Goal: Information Seeking & Learning: Learn about a topic

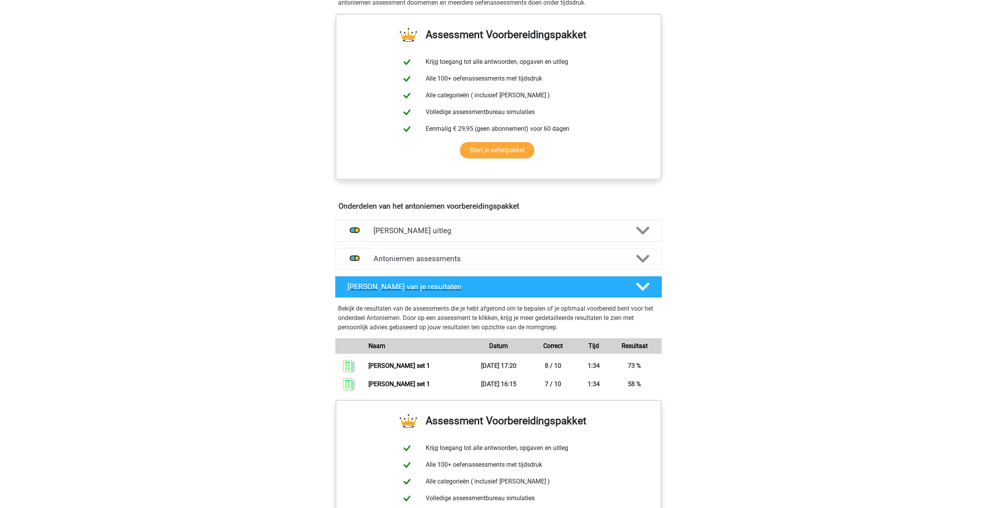
scroll to position [166, 0]
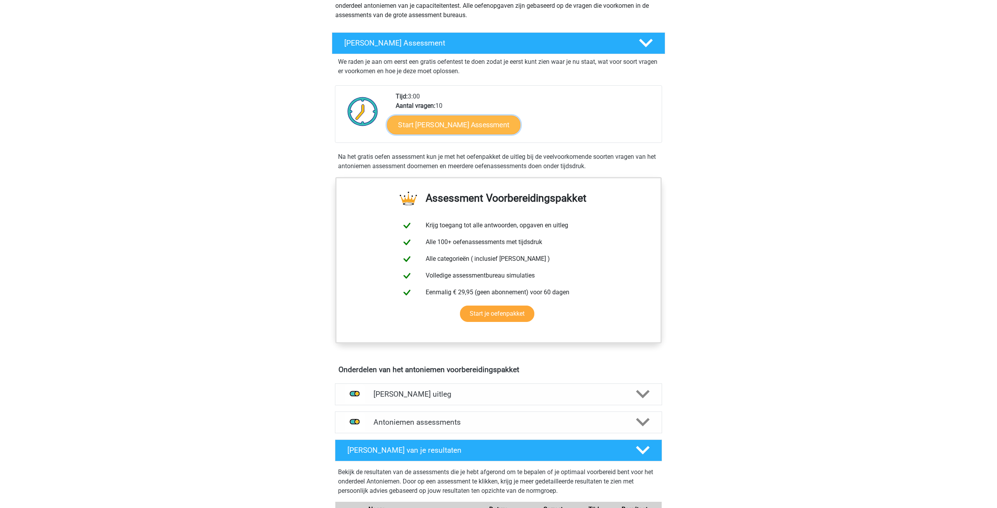
click at [480, 127] on link "Start [PERSON_NAME] Assessment" at bounding box center [454, 124] width 134 height 19
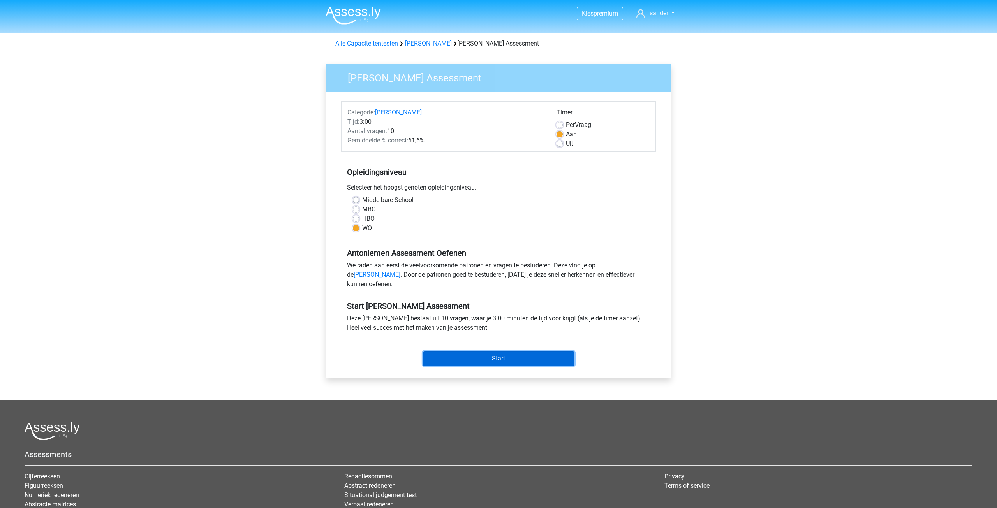
click at [506, 366] on input "Start" at bounding box center [499, 358] width 152 height 15
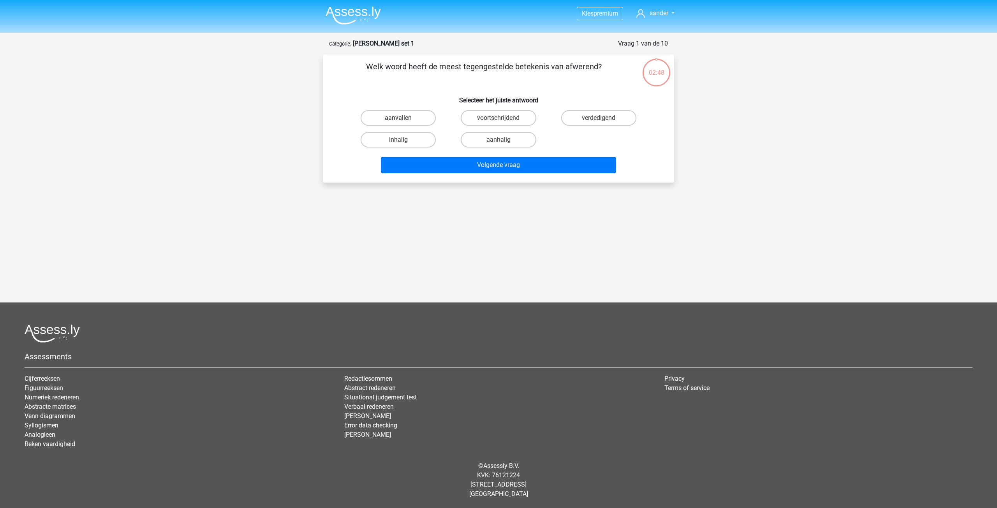
click at [412, 121] on label "aanvallen" at bounding box center [398, 118] width 75 height 16
click at [404, 121] on input "aanvallen" at bounding box center [400, 120] width 5 height 5
radio input "true"
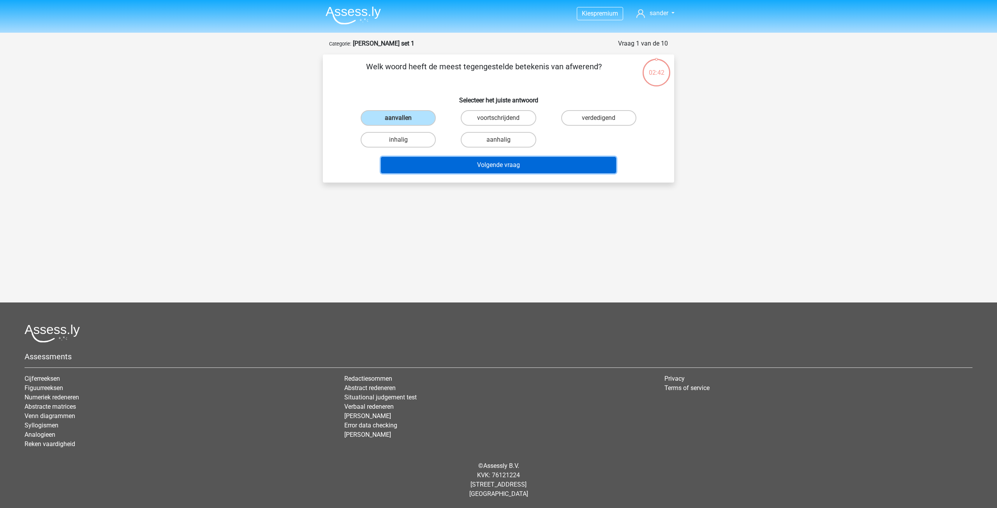
click at [486, 167] on button "Volgende vraag" at bounding box center [499, 165] width 236 height 16
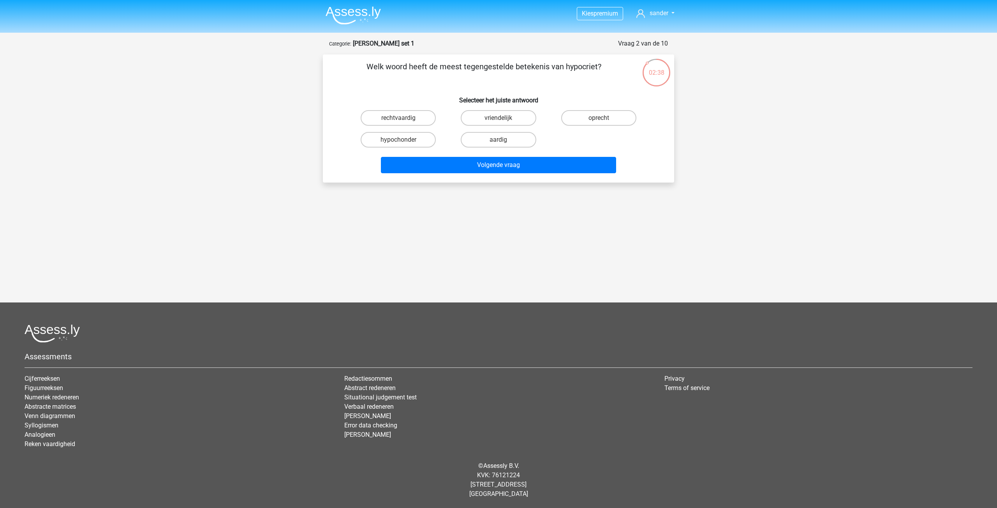
click at [602, 122] on input "oprecht" at bounding box center [601, 120] width 5 height 5
radio input "true"
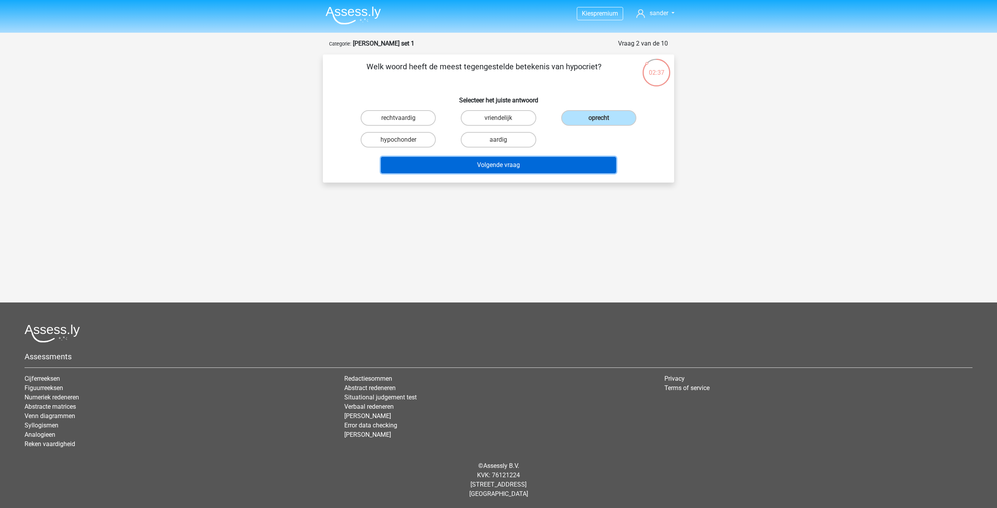
click at [541, 167] on button "Volgende vraag" at bounding box center [499, 165] width 236 height 16
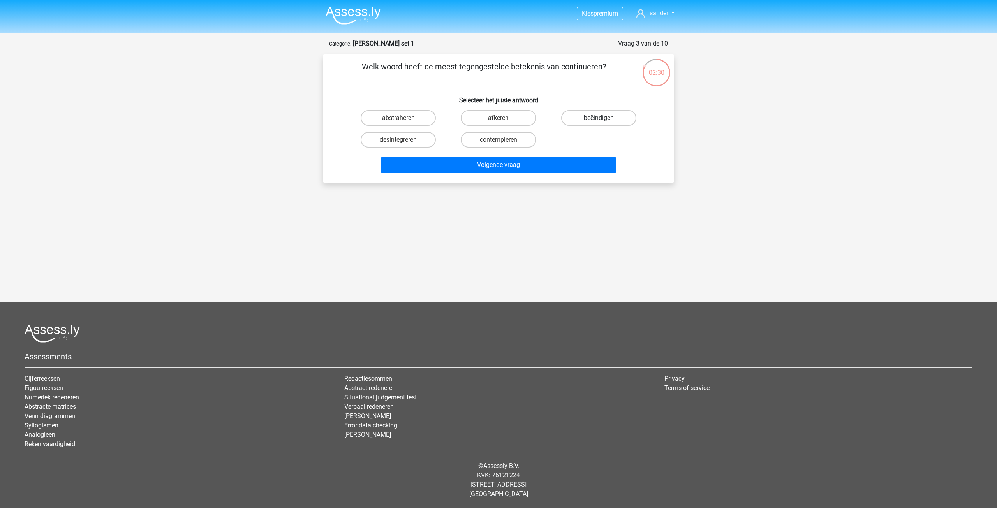
click at [589, 118] on label "beëindigen" at bounding box center [598, 118] width 75 height 16
click at [599, 118] on input "beëindigen" at bounding box center [601, 120] width 5 height 5
radio input "true"
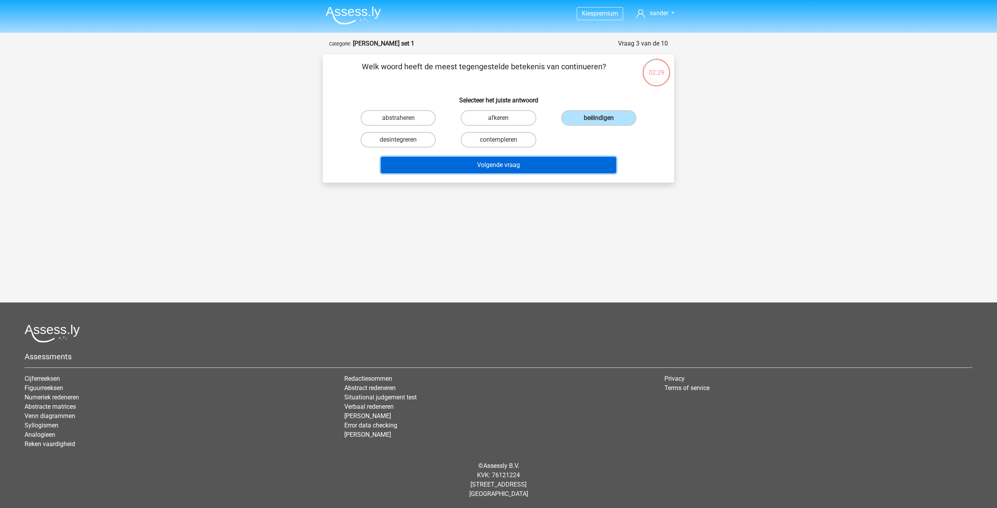
click at [513, 166] on button "Volgende vraag" at bounding box center [499, 165] width 236 height 16
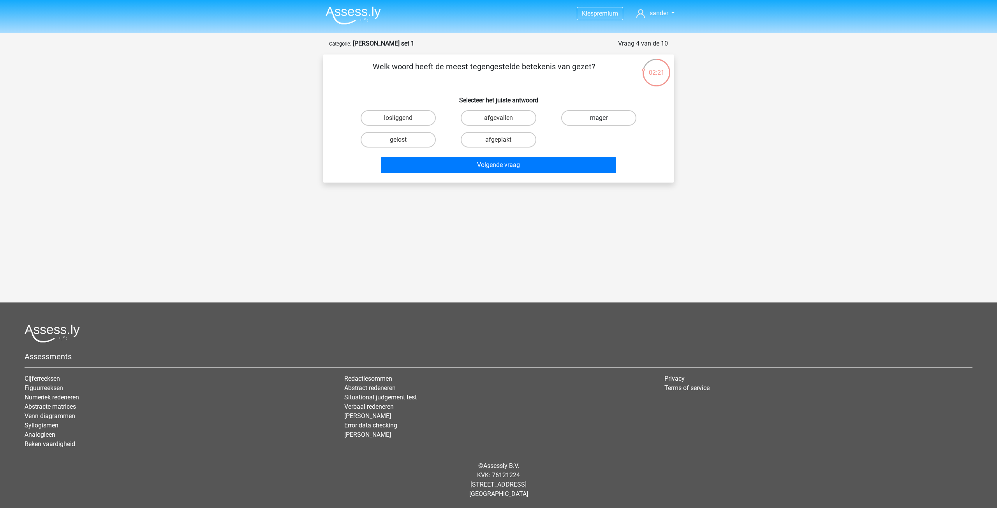
click at [606, 118] on label "mager" at bounding box center [598, 118] width 75 height 16
click at [604, 118] on input "mager" at bounding box center [601, 120] width 5 height 5
radio input "true"
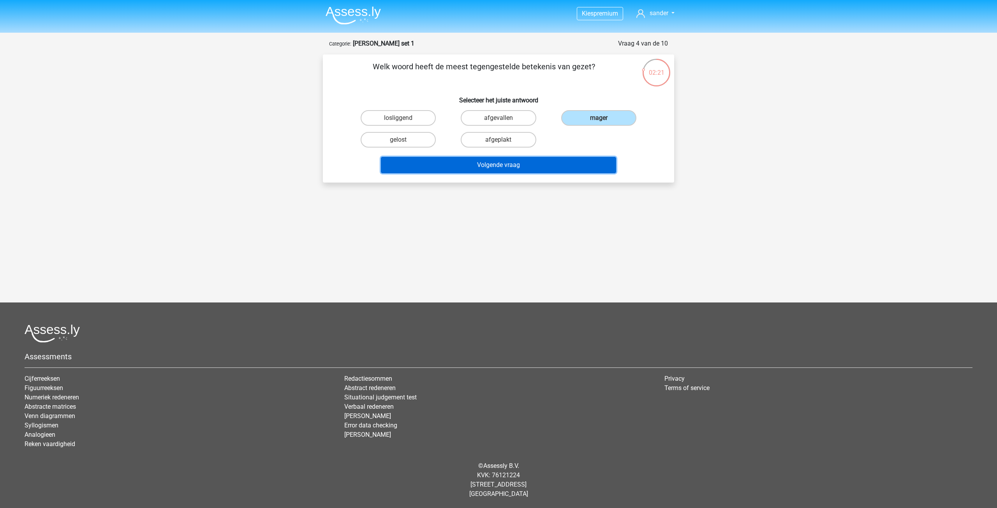
click at [514, 164] on button "Volgende vraag" at bounding box center [499, 165] width 236 height 16
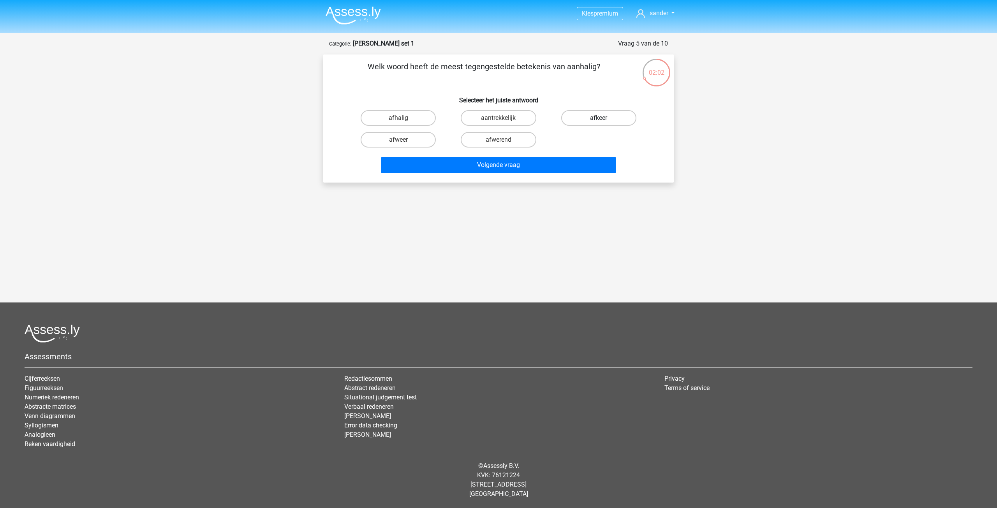
click at [592, 120] on label "afkeer" at bounding box center [598, 118] width 75 height 16
click at [599, 120] on input "afkeer" at bounding box center [601, 120] width 5 height 5
radio input "true"
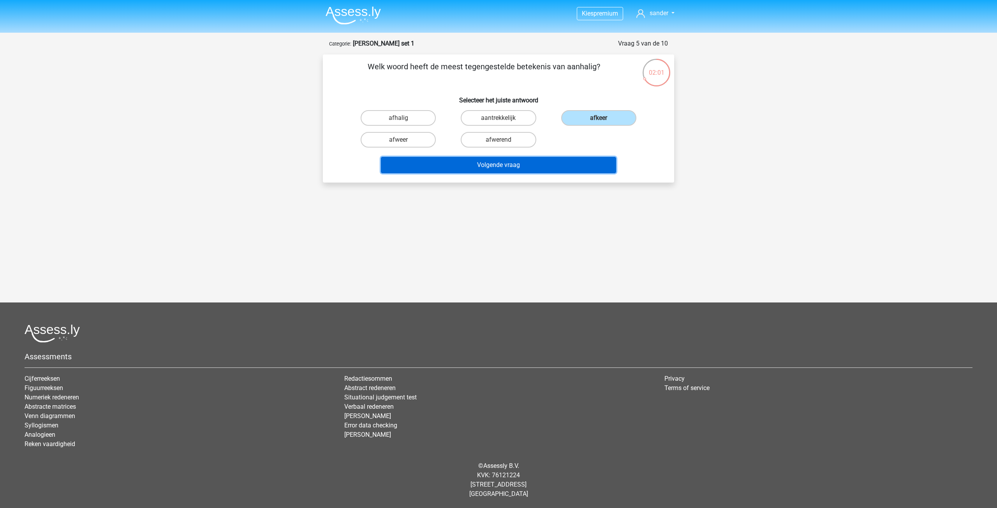
click at [520, 164] on button "Volgende vraag" at bounding box center [499, 165] width 236 height 16
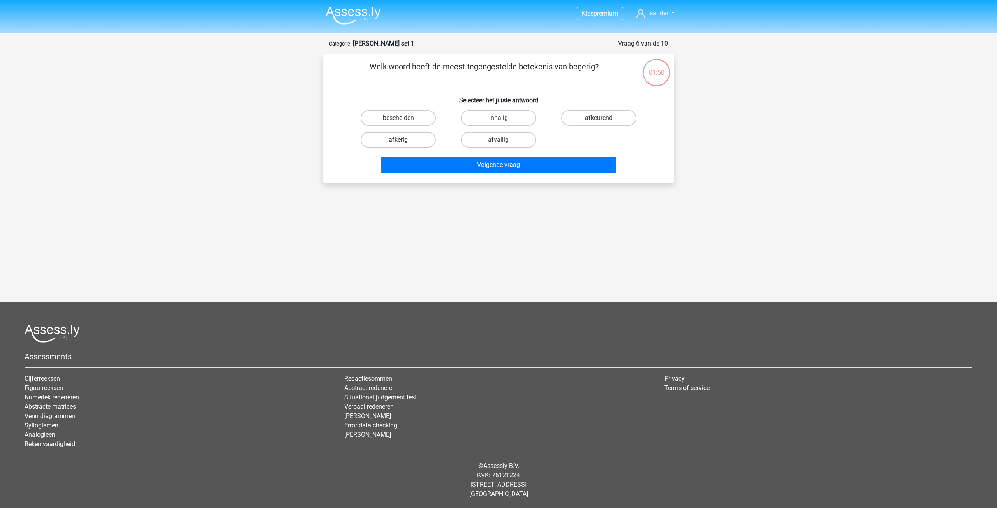
click at [397, 140] on label "afkerig" at bounding box center [398, 140] width 75 height 16
click at [398, 140] on input "afkerig" at bounding box center [400, 142] width 5 height 5
radio input "true"
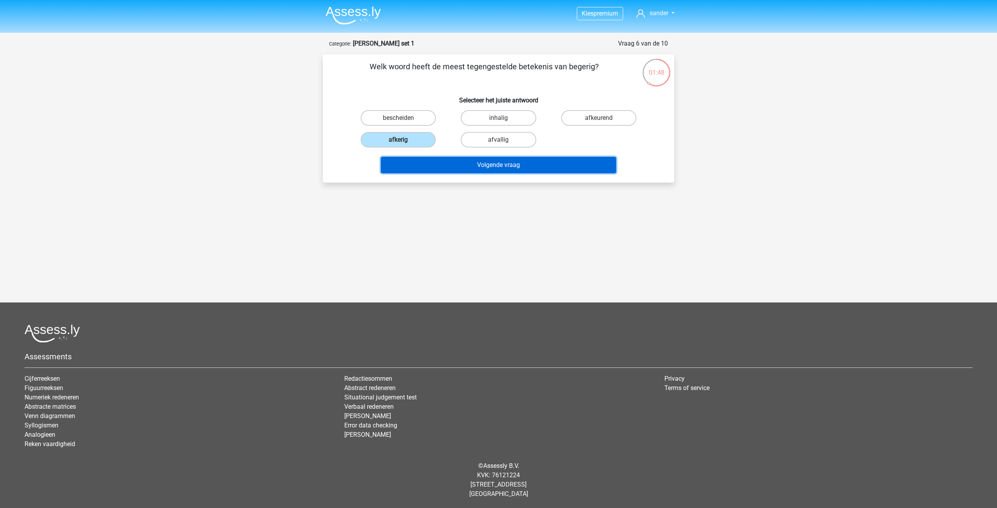
click at [482, 166] on button "Volgende vraag" at bounding box center [499, 165] width 236 height 16
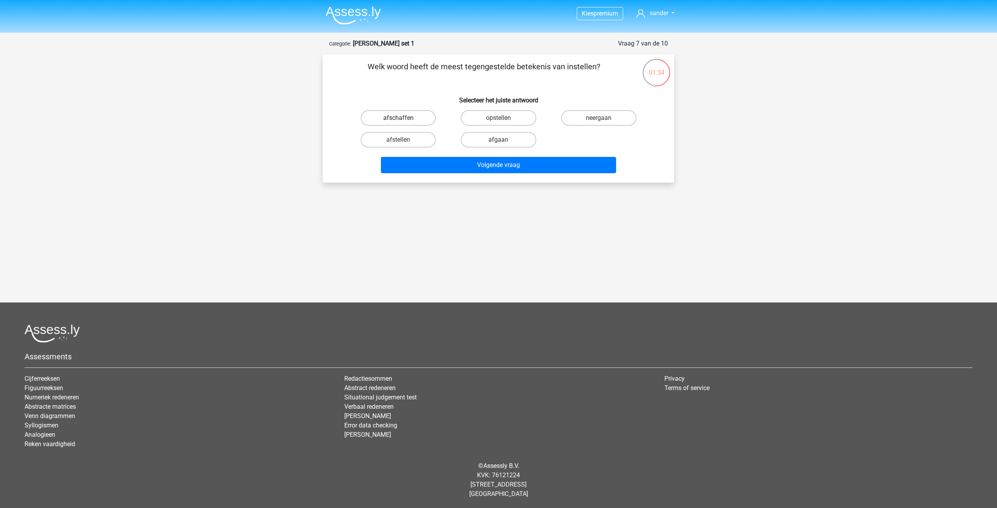
click at [415, 121] on label "afschaffen" at bounding box center [398, 118] width 75 height 16
click at [404, 121] on input "afschaffen" at bounding box center [400, 120] width 5 height 5
radio input "true"
click at [402, 140] on input "afstellen" at bounding box center [400, 142] width 5 height 5
radio input "true"
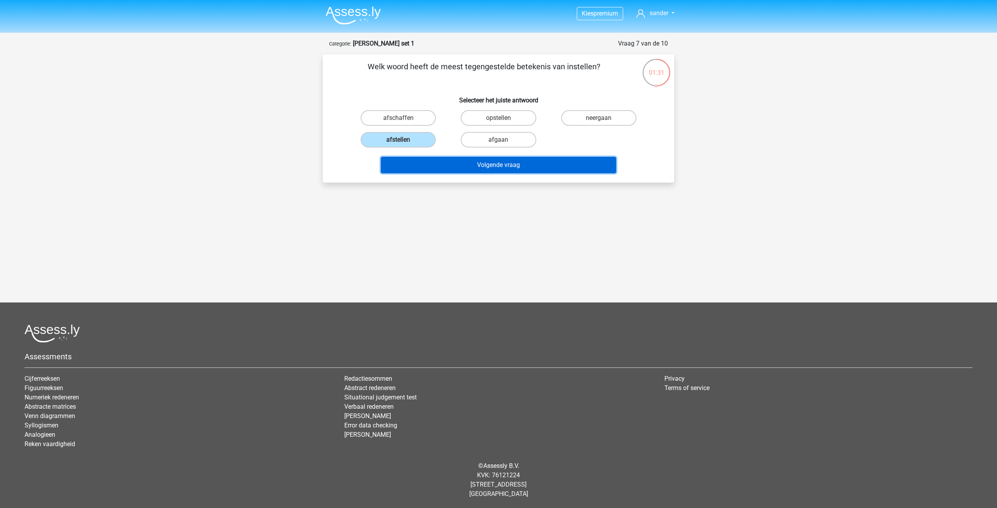
click at [489, 165] on button "Volgende vraag" at bounding box center [499, 165] width 236 height 16
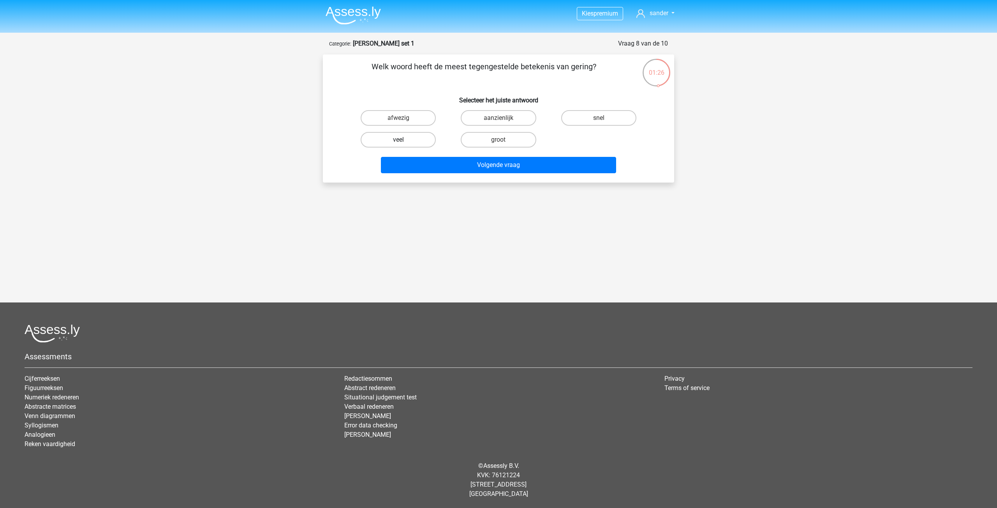
click at [395, 143] on label "veel" at bounding box center [398, 140] width 75 height 16
click at [398, 143] on input "veel" at bounding box center [400, 142] width 5 height 5
radio input "true"
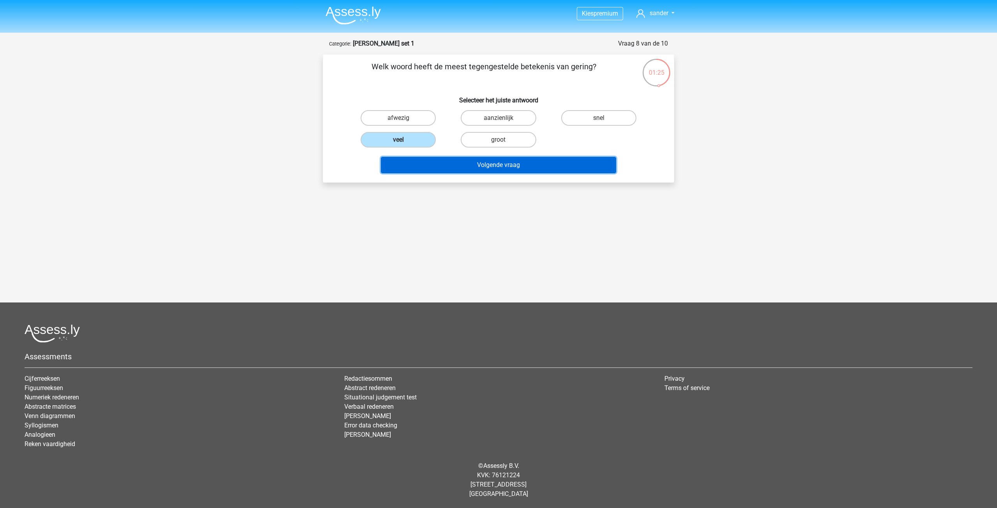
click at [489, 167] on button "Volgende vraag" at bounding box center [499, 165] width 236 height 16
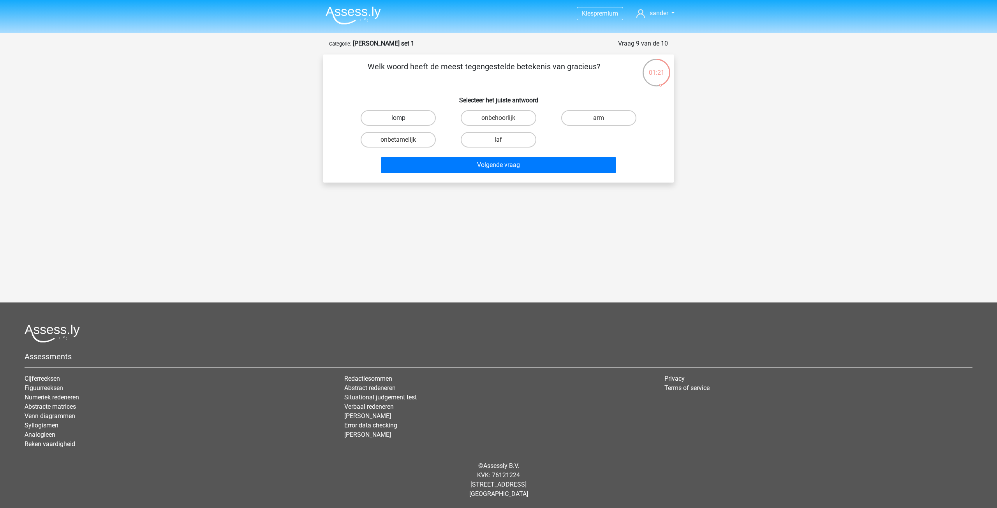
click at [406, 118] on label "lomp" at bounding box center [398, 118] width 75 height 16
click at [404, 118] on input "lomp" at bounding box center [400, 120] width 5 height 5
radio input "true"
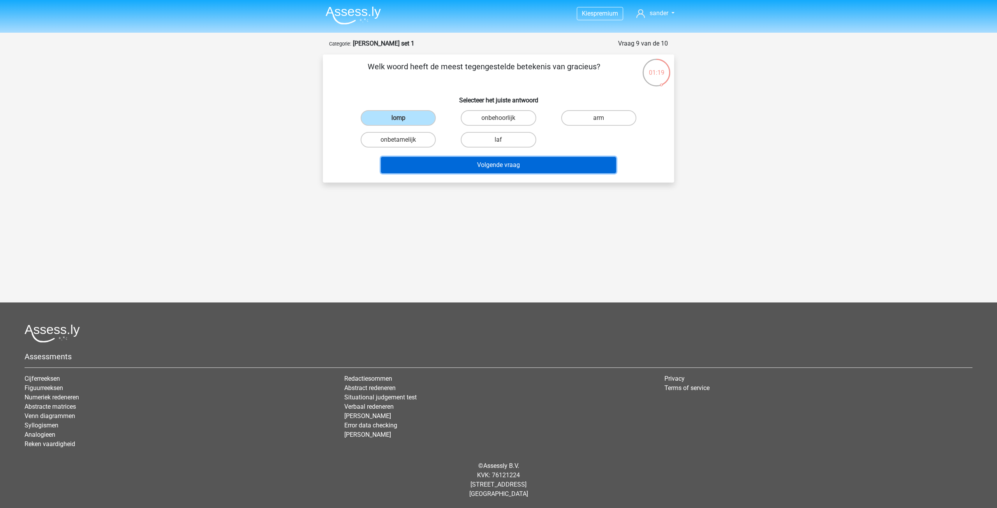
click at [510, 167] on button "Volgende vraag" at bounding box center [499, 165] width 236 height 16
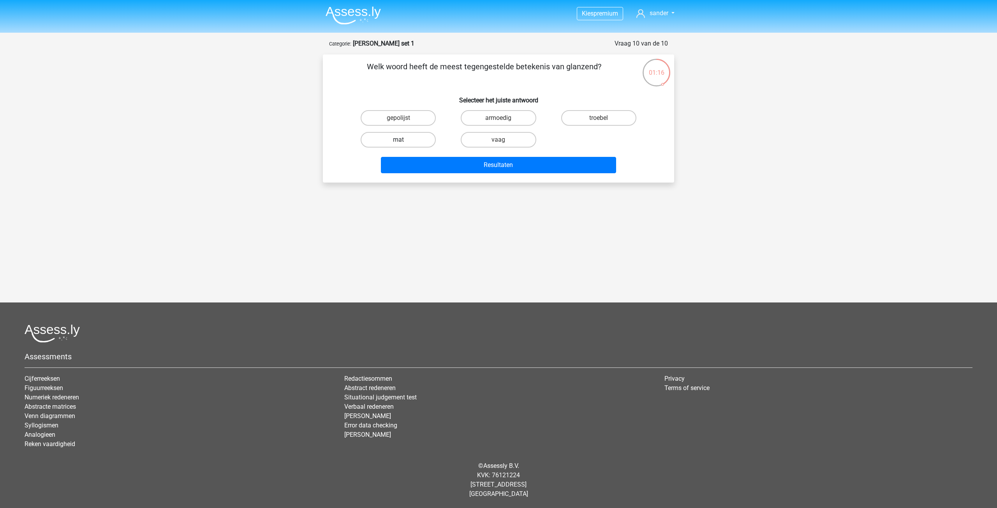
click at [415, 140] on label "mat" at bounding box center [398, 140] width 75 height 16
click at [404, 140] on input "mat" at bounding box center [400, 142] width 5 height 5
radio input "true"
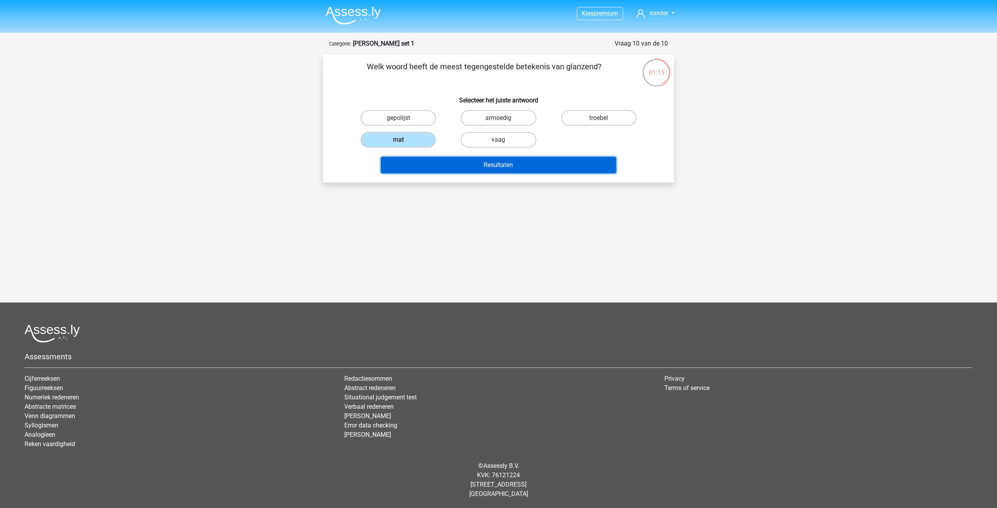
click at [481, 169] on button "Resultaten" at bounding box center [499, 165] width 236 height 16
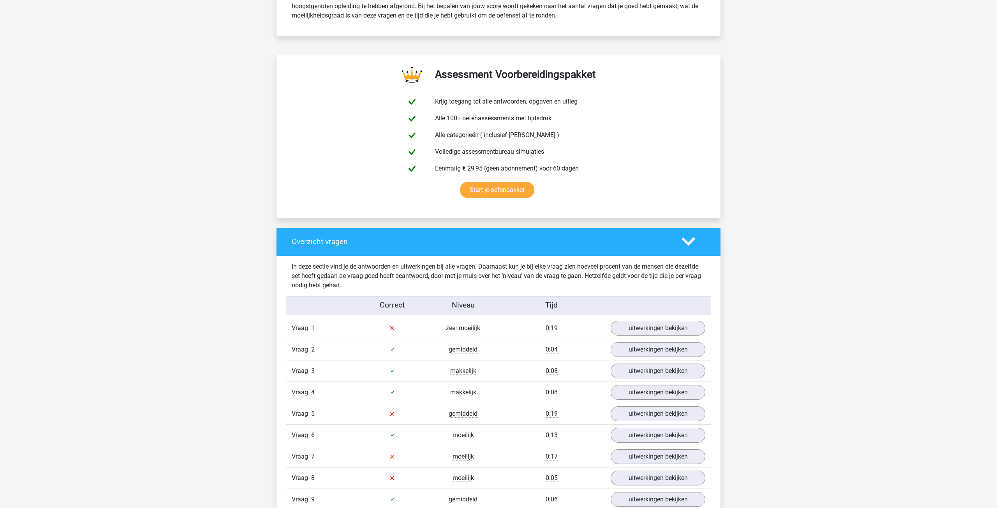
scroll to position [410, 0]
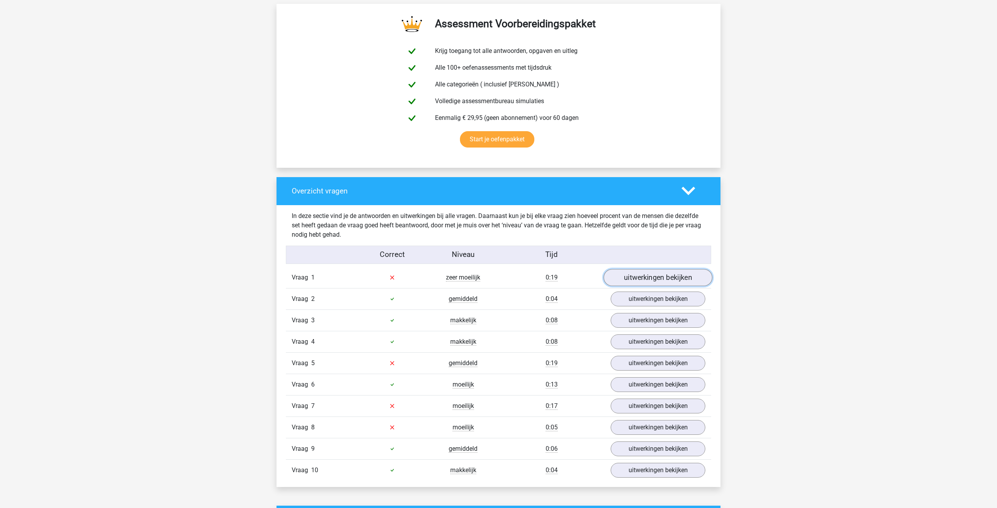
click at [638, 280] on link "uitwerkingen bekijken" at bounding box center [658, 277] width 109 height 17
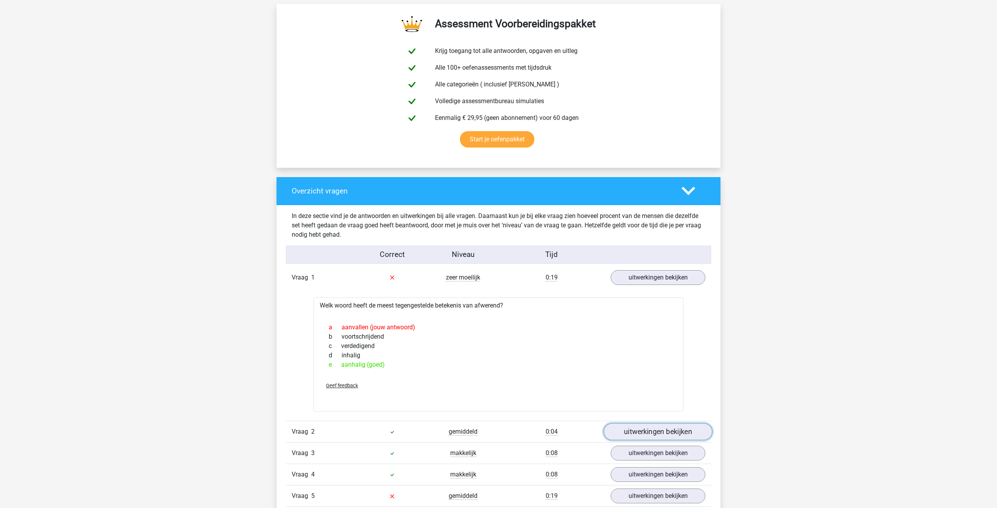
click at [636, 435] on link "uitwerkingen bekijken" at bounding box center [658, 431] width 109 height 17
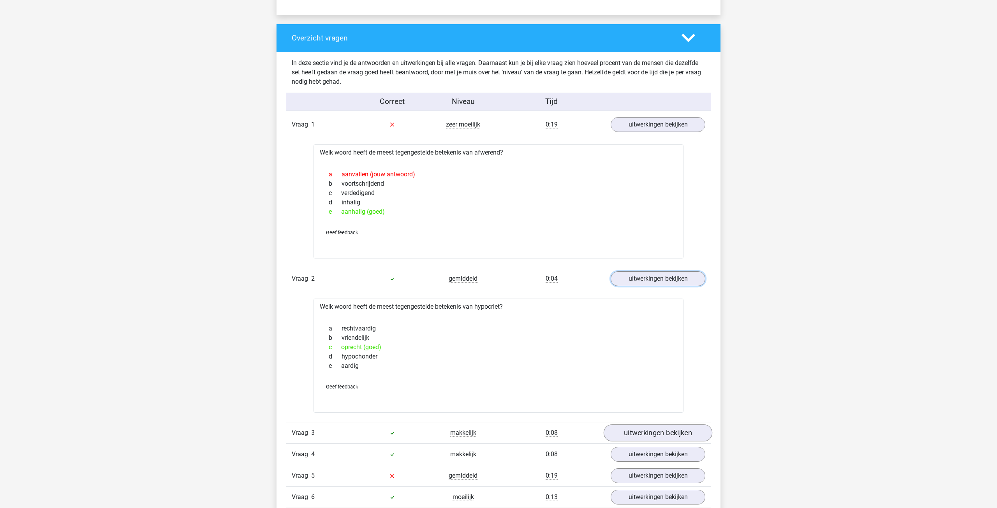
scroll to position [565, 0]
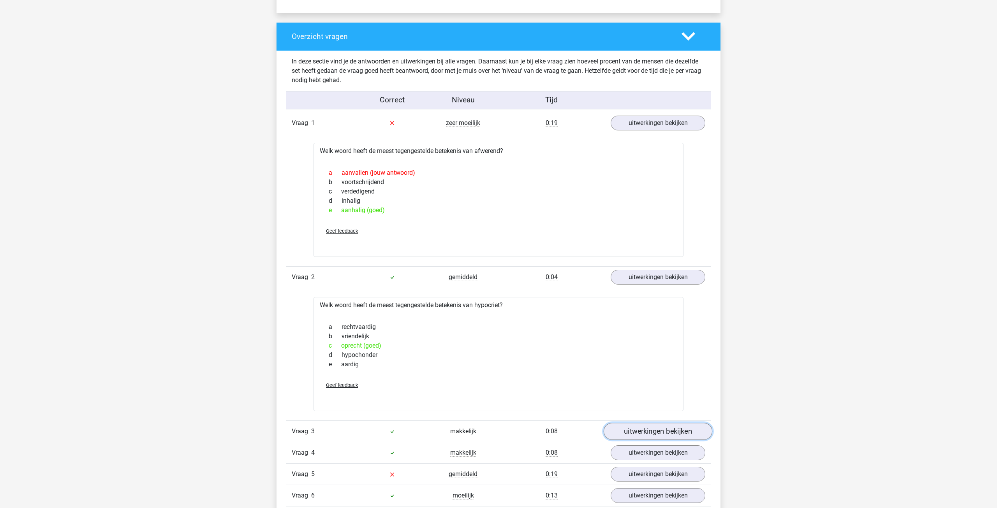
click at [643, 430] on link "uitwerkingen bekijken" at bounding box center [658, 431] width 109 height 17
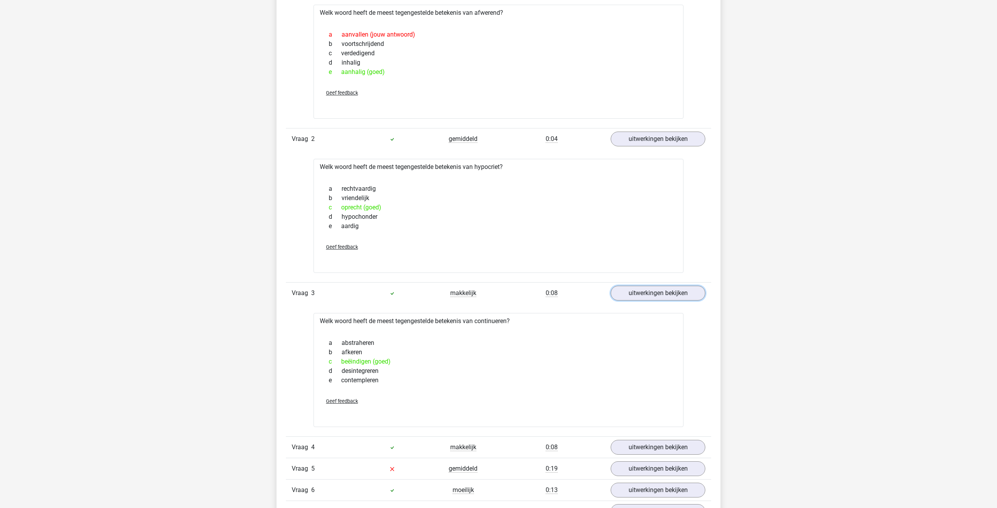
scroll to position [715, 0]
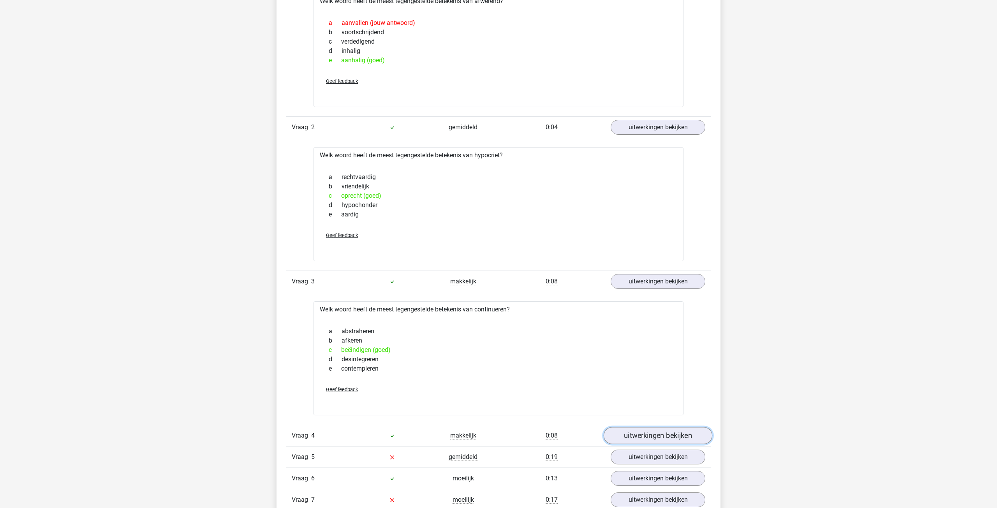
click at [628, 435] on link "uitwerkingen bekijken" at bounding box center [658, 435] width 109 height 17
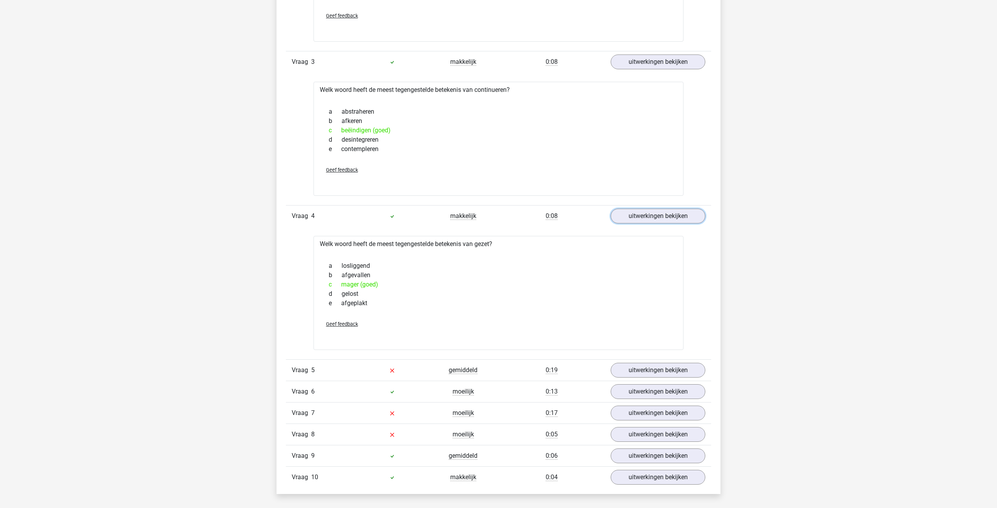
scroll to position [938, 0]
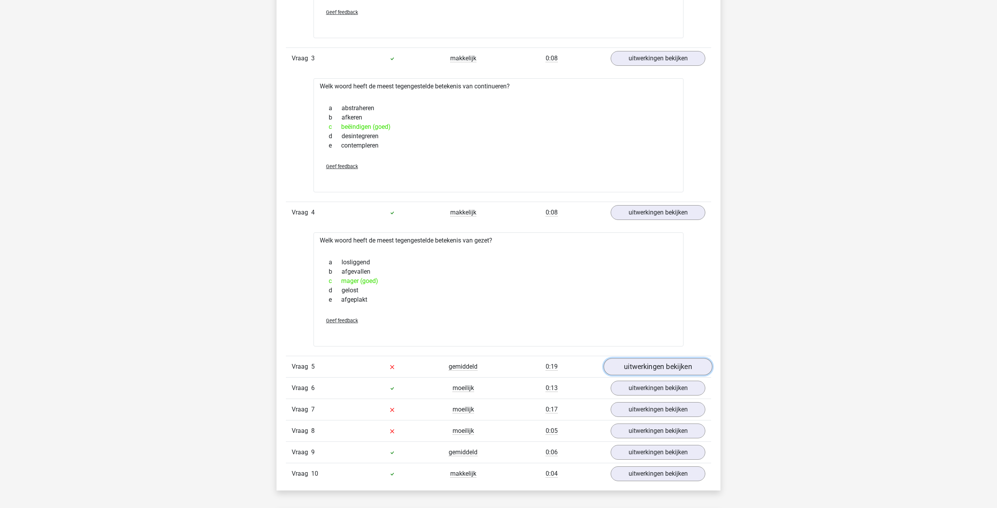
click at [662, 365] on link "uitwerkingen bekijken" at bounding box center [658, 366] width 109 height 17
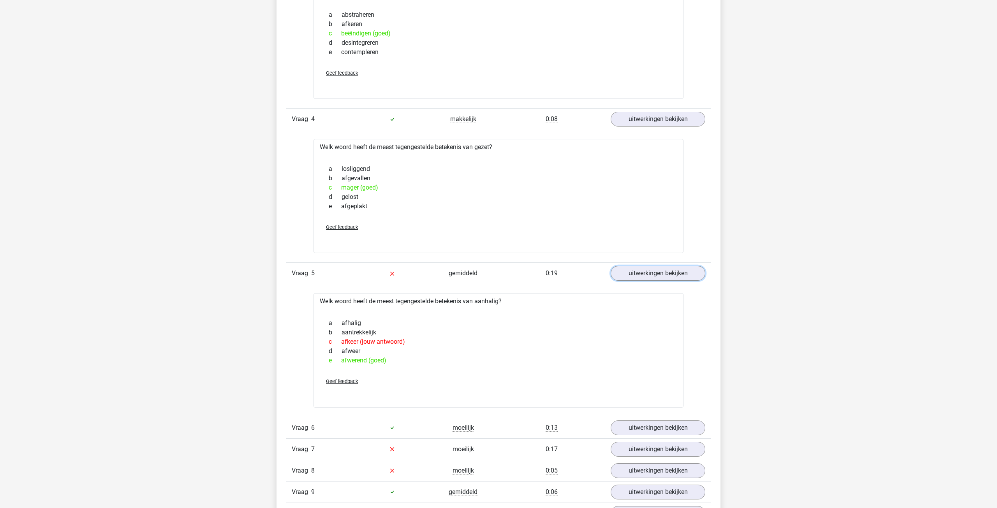
scroll to position [1040, 0]
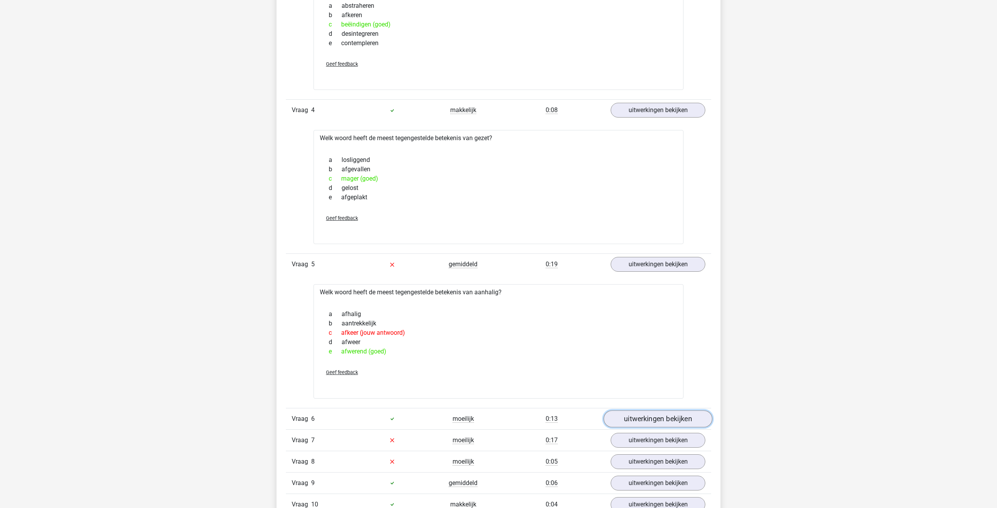
click at [650, 418] on link "uitwerkingen bekijken" at bounding box center [658, 419] width 109 height 17
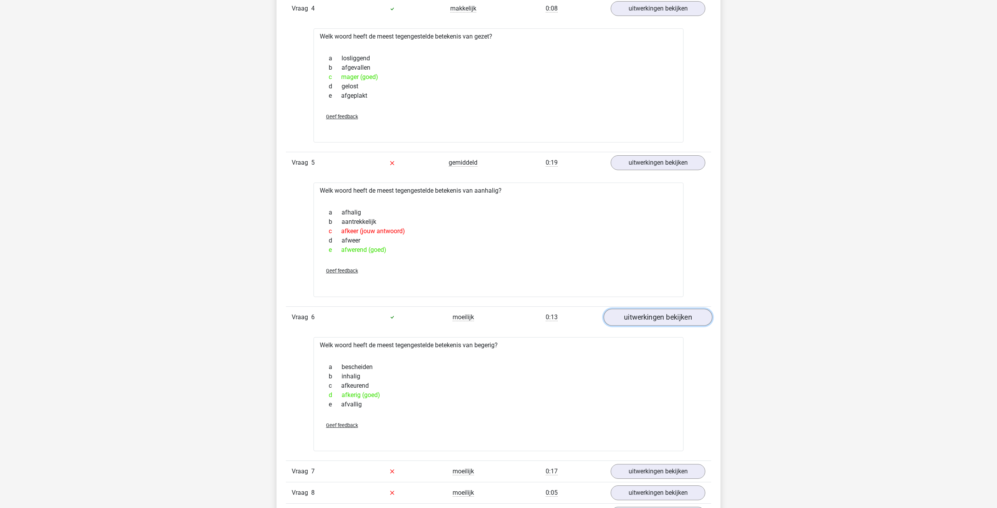
scroll to position [1188, 0]
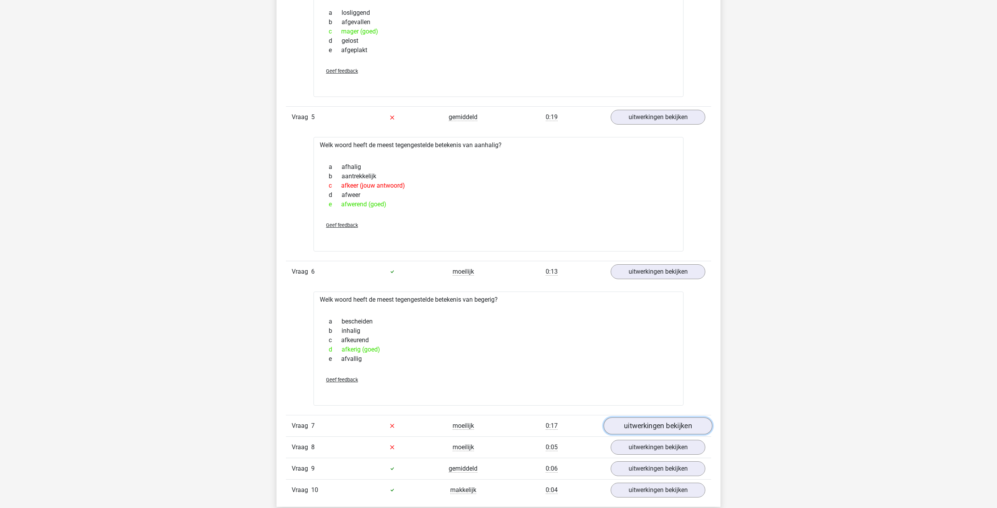
click at [652, 424] on link "uitwerkingen bekijken" at bounding box center [658, 426] width 109 height 17
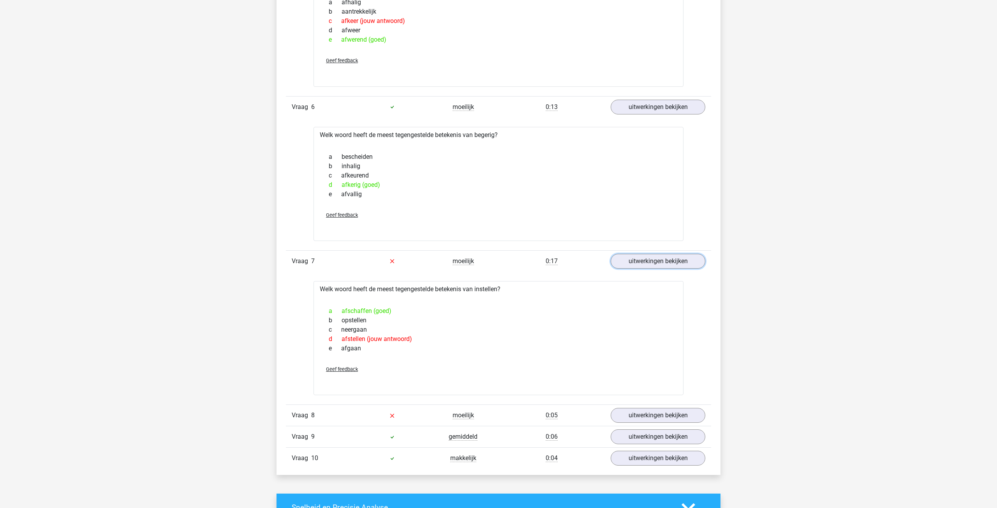
scroll to position [1357, 0]
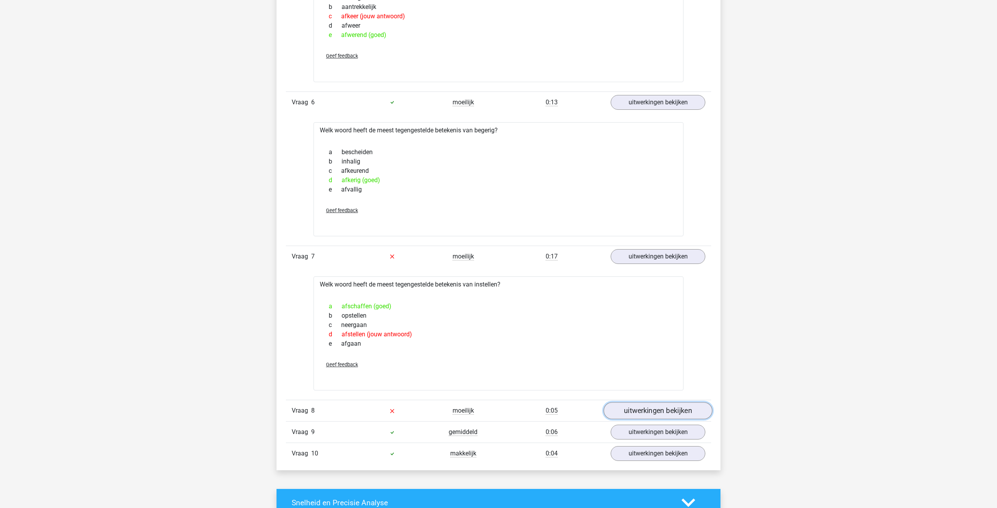
click at [622, 414] on link "uitwerkingen bekijken" at bounding box center [658, 410] width 109 height 17
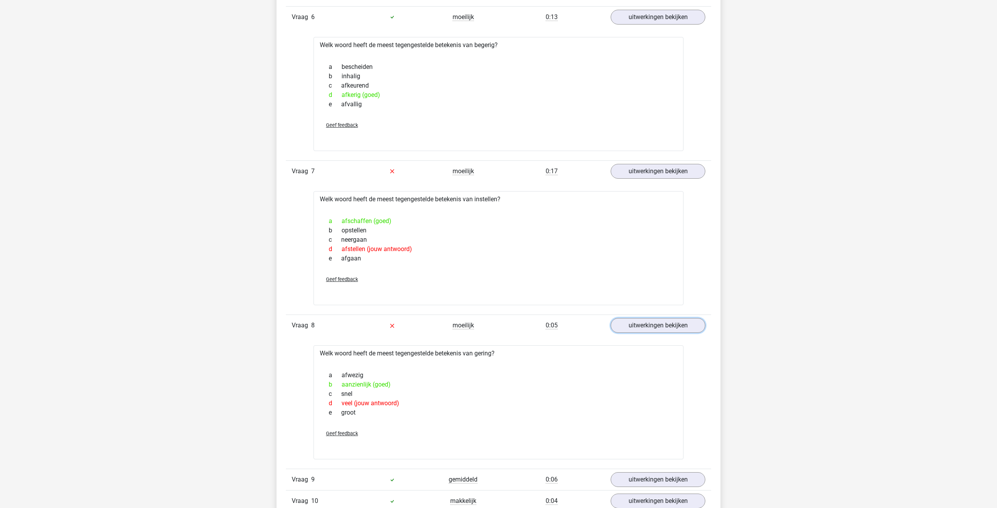
scroll to position [1455, 0]
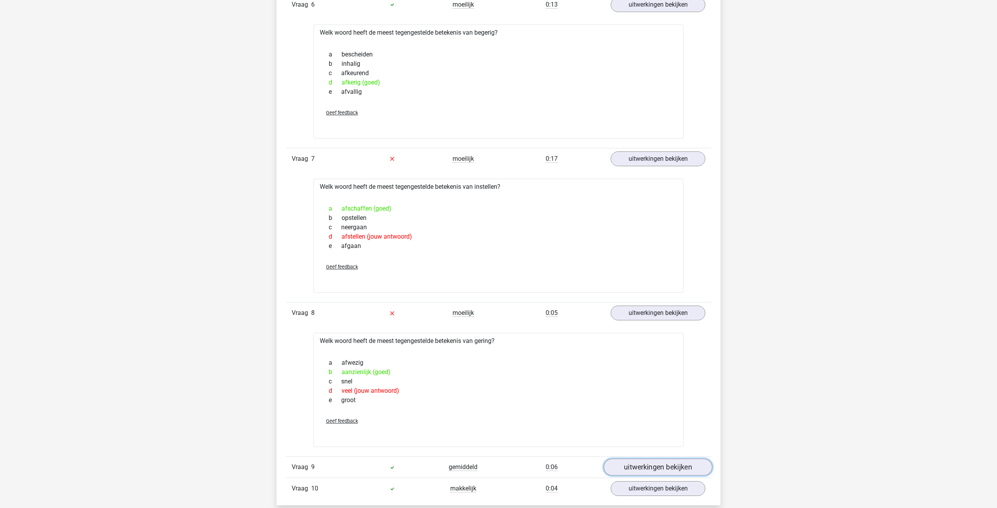
click at [657, 464] on link "uitwerkingen bekijken" at bounding box center [658, 467] width 109 height 17
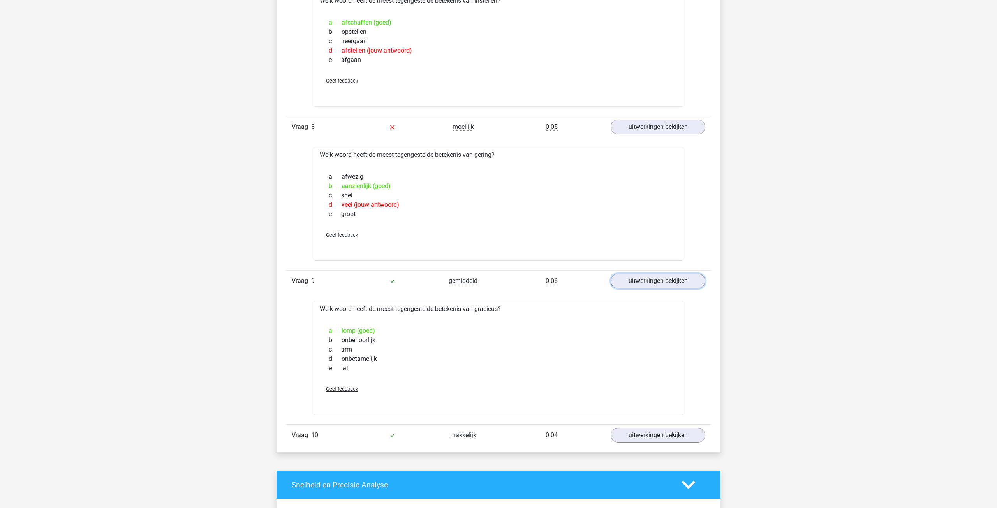
scroll to position [1644, 0]
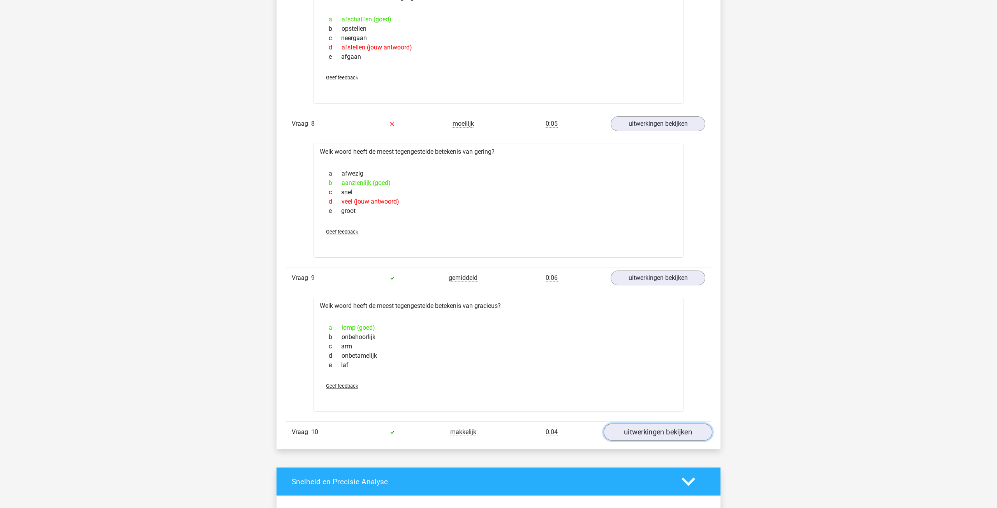
click at [647, 432] on link "uitwerkingen bekijken" at bounding box center [658, 432] width 109 height 17
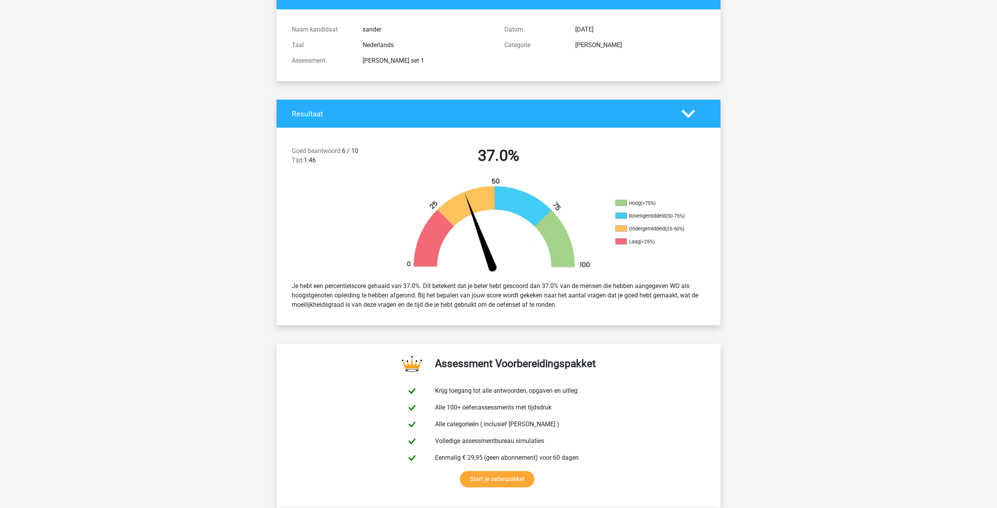
scroll to position [0, 0]
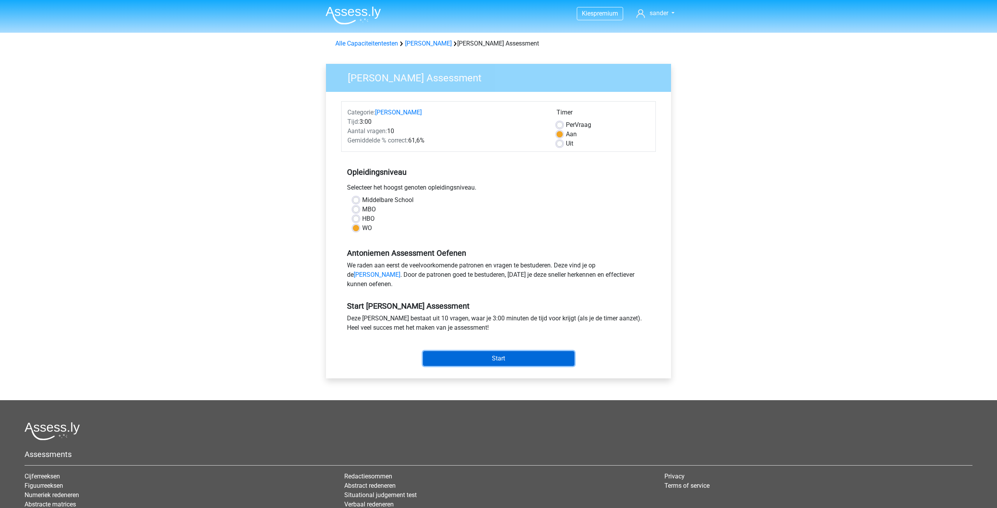
click at [492, 366] on input "Start" at bounding box center [499, 358] width 152 height 15
